Goal: Find specific page/section

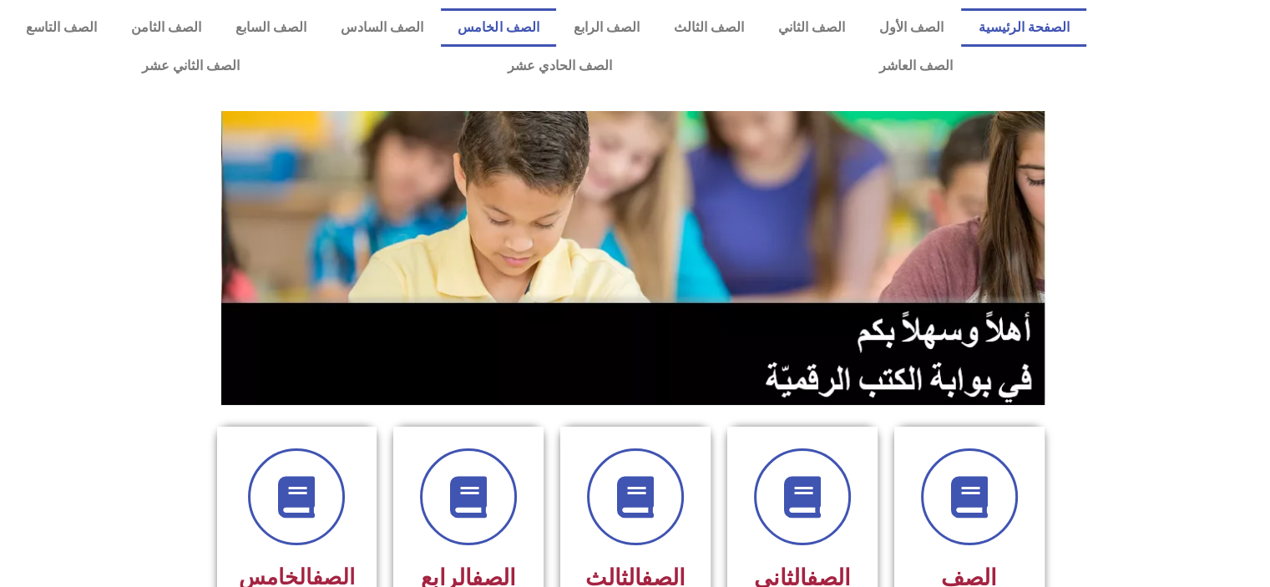
click at [551, 33] on link "الصف الخامس" at bounding box center [498, 27] width 115 height 38
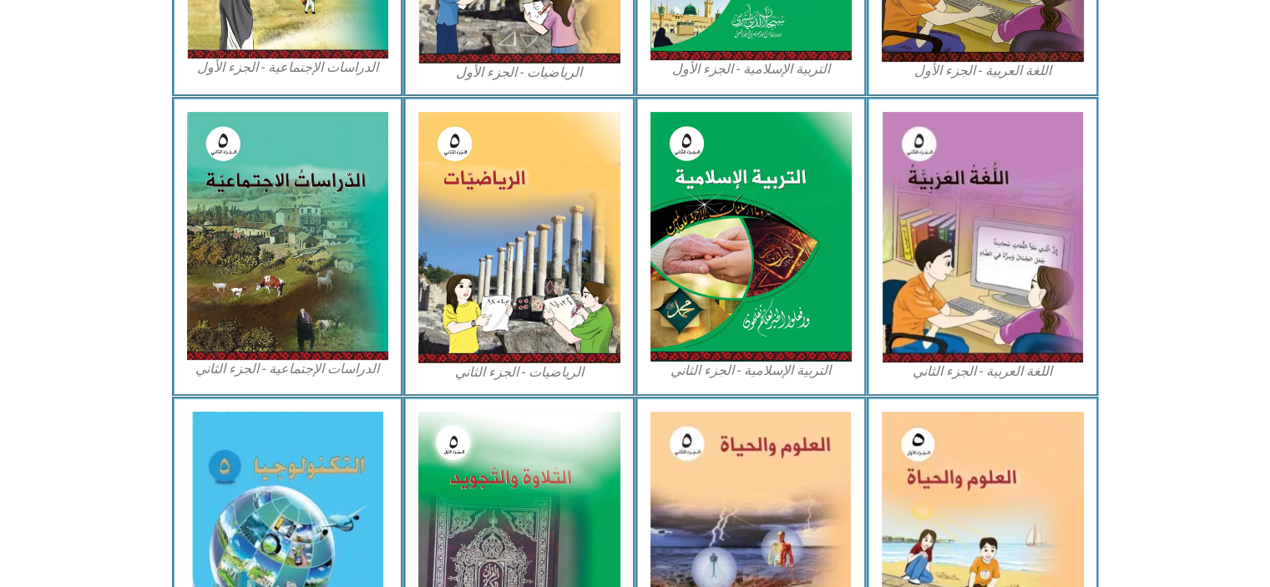
scroll to position [753, 0]
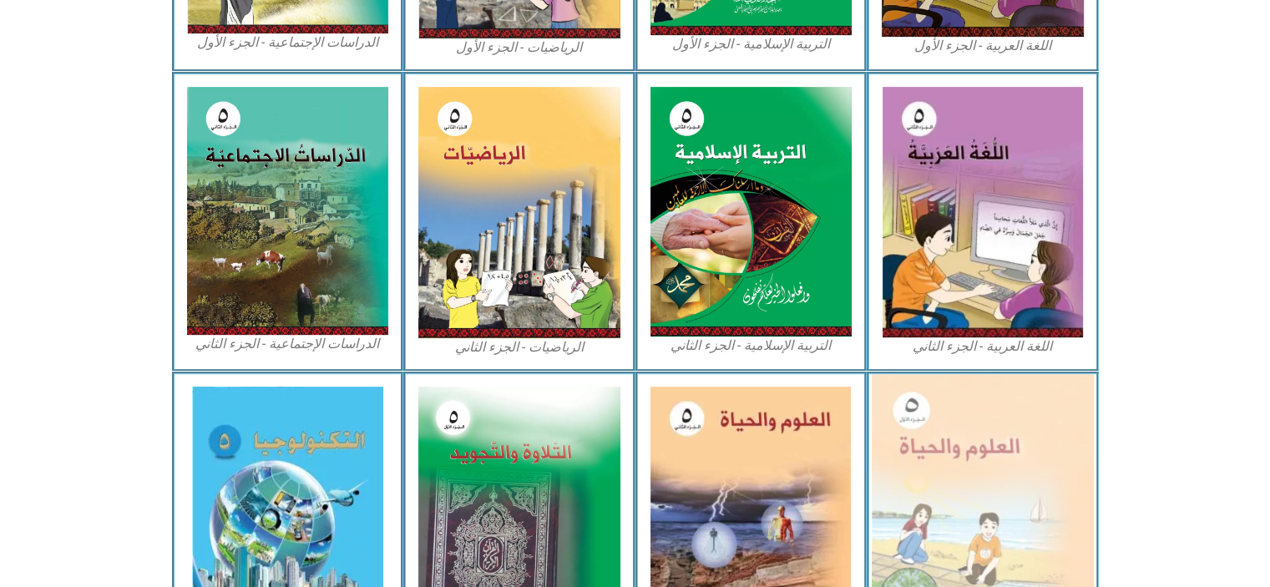
click at [957, 517] on img at bounding box center [982, 510] width 222 height 273
click at [943, 530] on img at bounding box center [982, 510] width 222 height 273
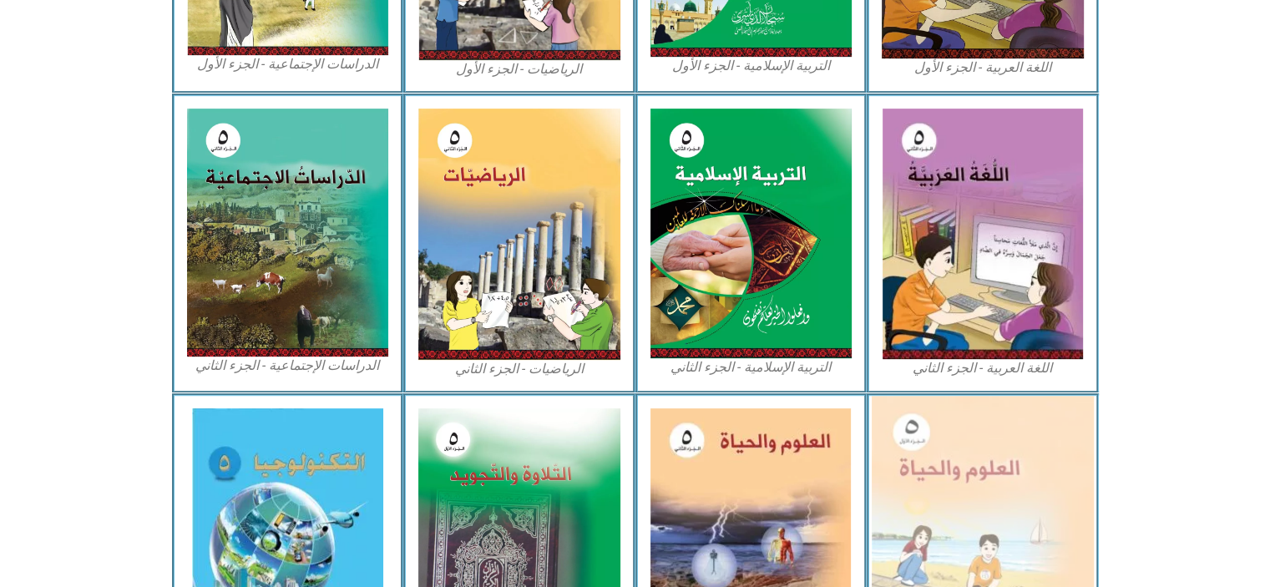
scroll to position [709, 0]
